Goal: Check status: Check status

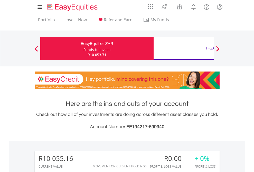
scroll to position [49, 81]
click at [84, 49] on div "Funds to invest:" at bounding box center [97, 49] width 27 height 5
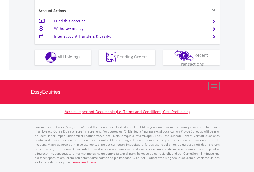
scroll to position [480, 0]
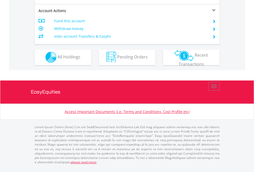
scroll to position [480, 0]
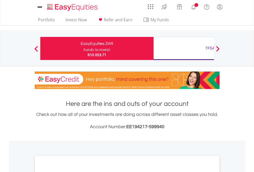
scroll to position [309, 0]
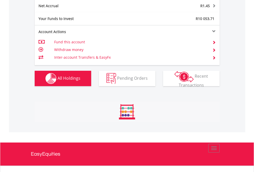
scroll to position [521, 0]
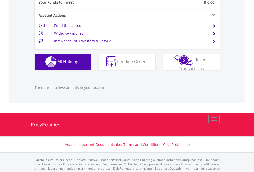
scroll to position [509, 0]
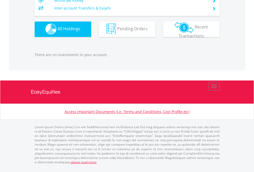
scroll to position [49, 81]
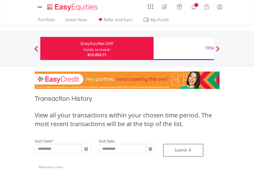
type input "**********"
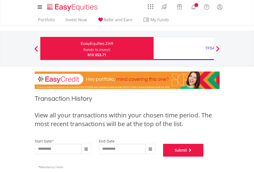
click at [204, 157] on button "Submit" at bounding box center [183, 150] width 41 height 13
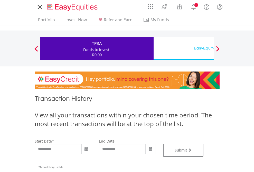
type input "**********"
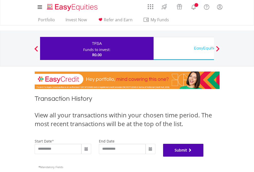
click at [204, 157] on button "Submit" at bounding box center [183, 150] width 41 height 13
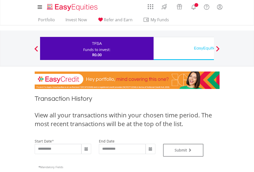
click at [184, 49] on div "EasyEquities USD" at bounding box center [210, 48] width 107 height 7
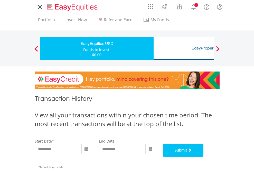
click at [204, 157] on button "Submit" at bounding box center [183, 150] width 41 height 13
